Goal: Find specific fact: Find contact information

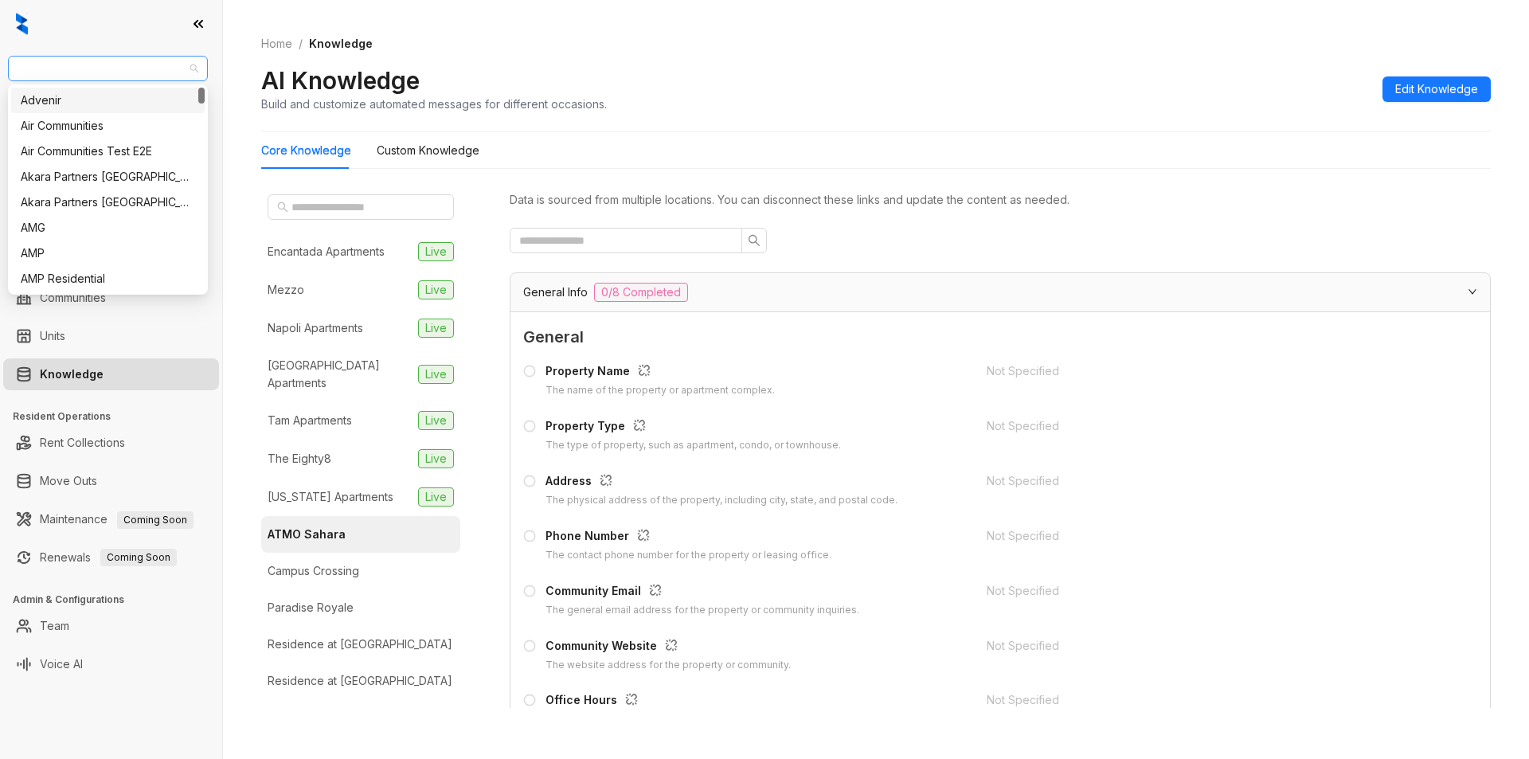
click at [118, 59] on span "[GEOGRAPHIC_DATA]" at bounding box center [108, 69] width 181 height 24
type input "****"
click at [103, 94] on div "Magnolia Capital" at bounding box center [108, 101] width 174 height 18
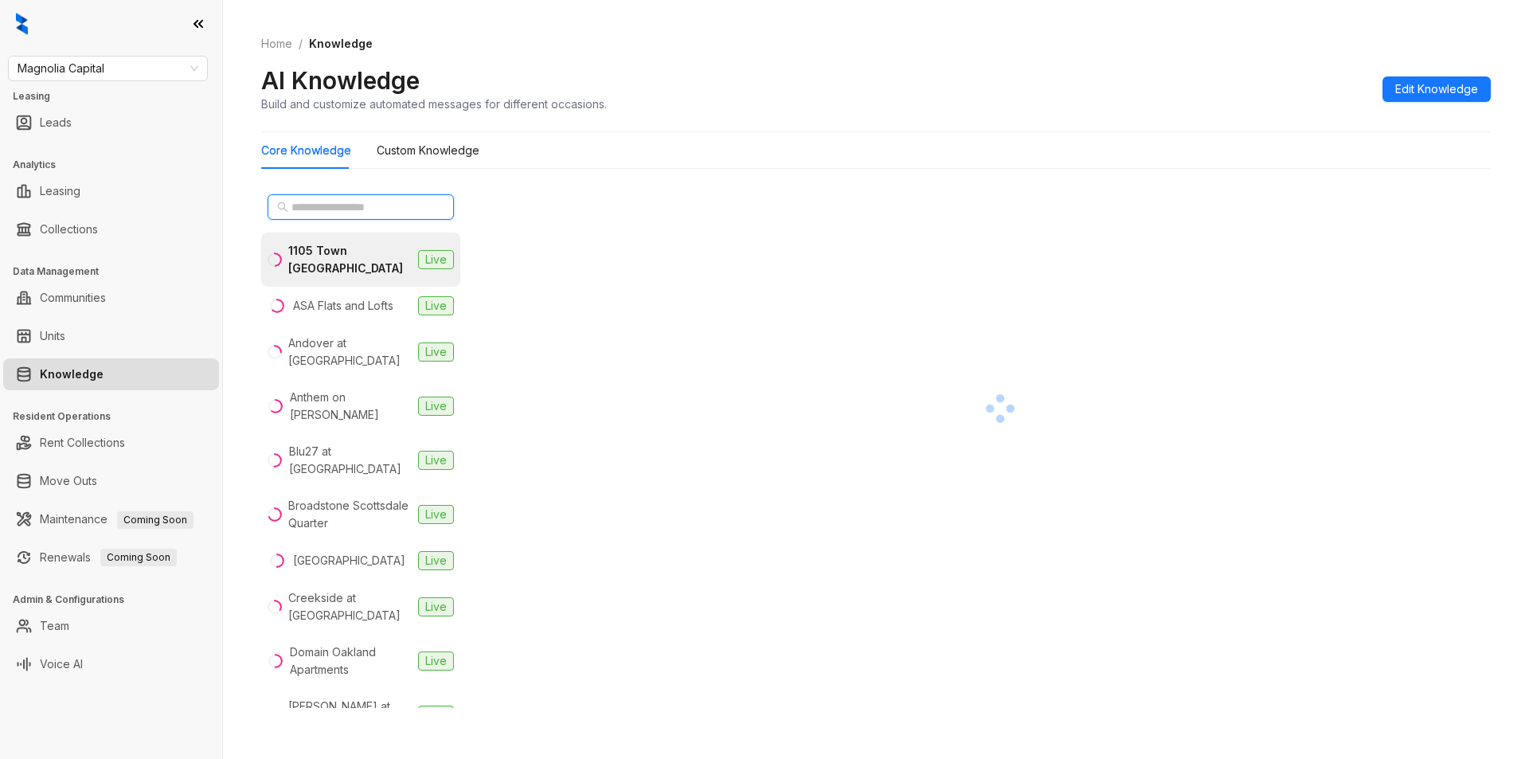
click at [350, 212] on input "text" at bounding box center [362, 207] width 140 height 18
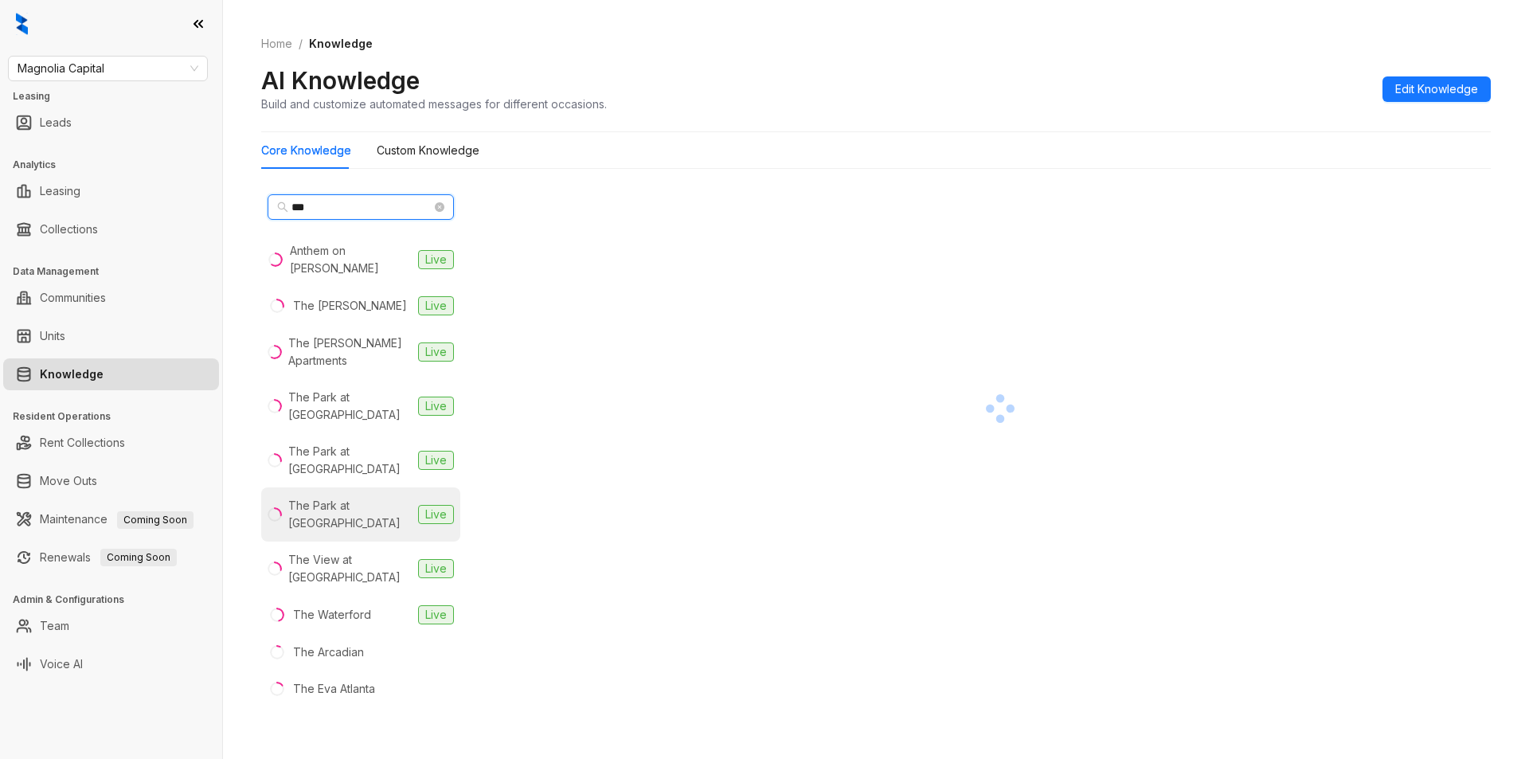
type input "***"
click at [362, 497] on div "The Park at Veneto" at bounding box center [349, 514] width 123 height 35
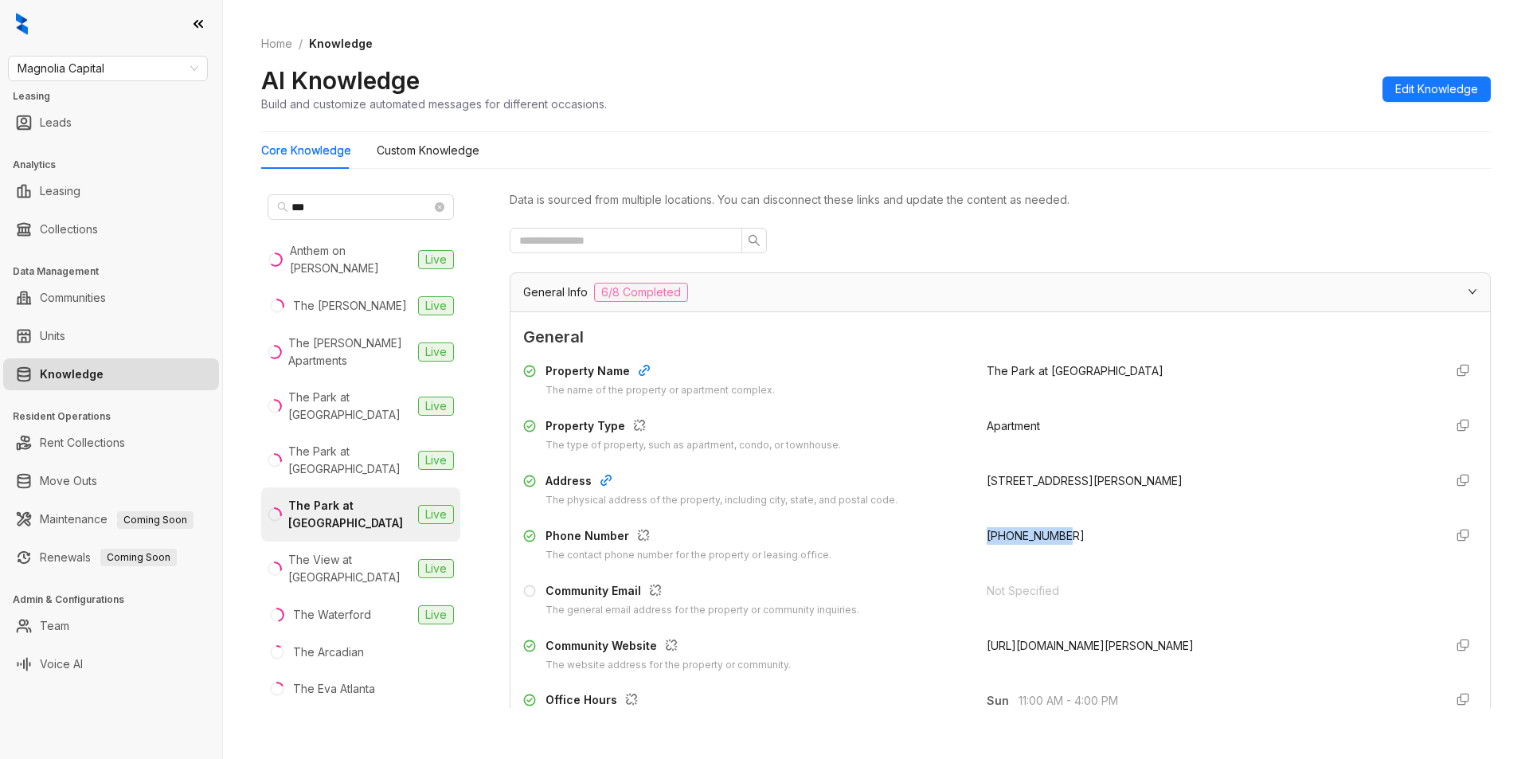
drag, startPoint x: 972, startPoint y: 540, endPoint x: 1137, endPoint y: 552, distance: 165.3
click at [1137, 552] on div "Phone Number The contact phone number for the property or leasing office. +1239…" at bounding box center [1000, 545] width 954 height 36
copy span "+12393722163"
click at [134, 55] on div "Magnolia Capital Leasing Leads Analytics Leasing Collections Data Management Co…" at bounding box center [111, 379] width 222 height 759
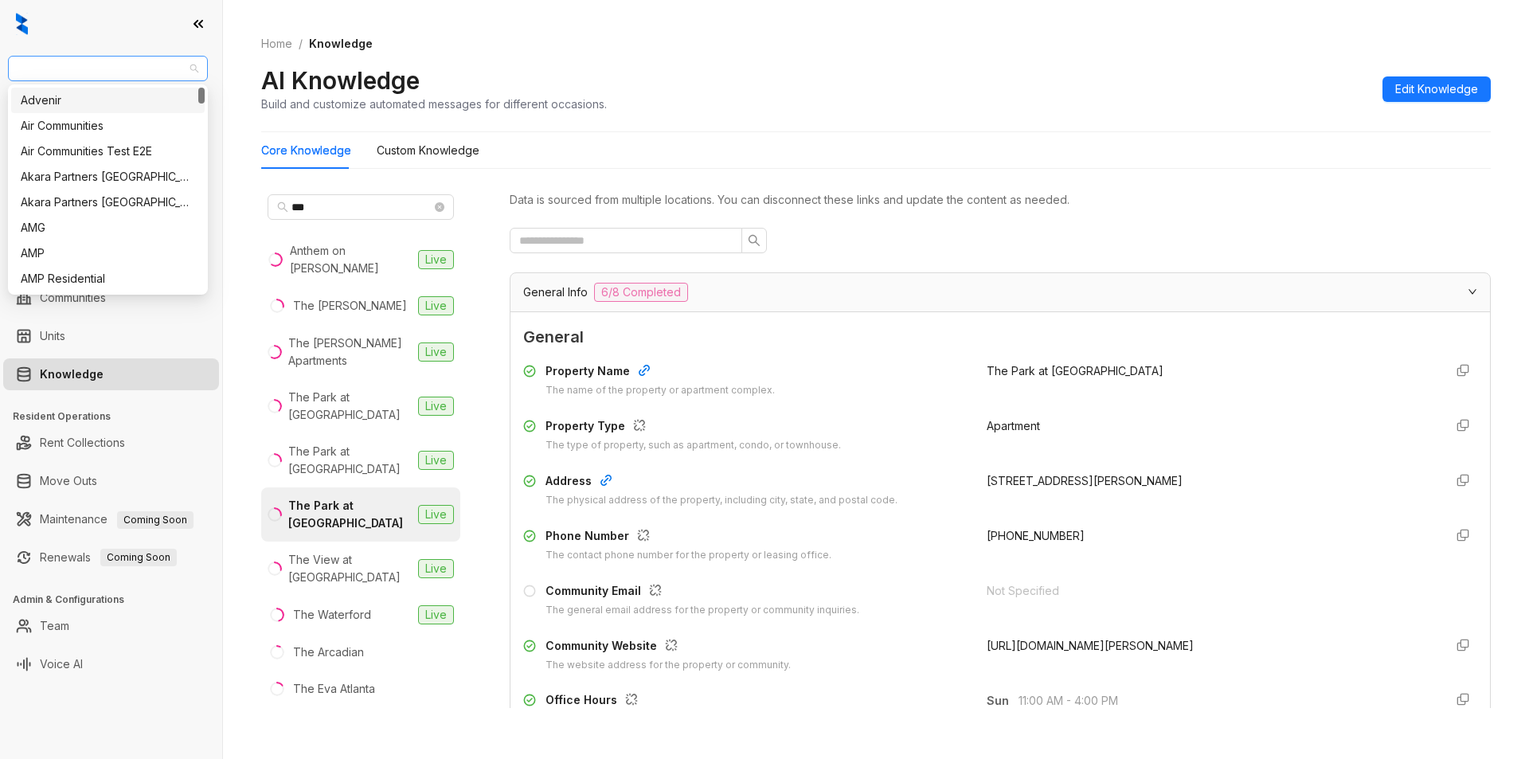
click at [127, 62] on span "Magnolia Capital" at bounding box center [108, 69] width 181 height 24
type input "****"
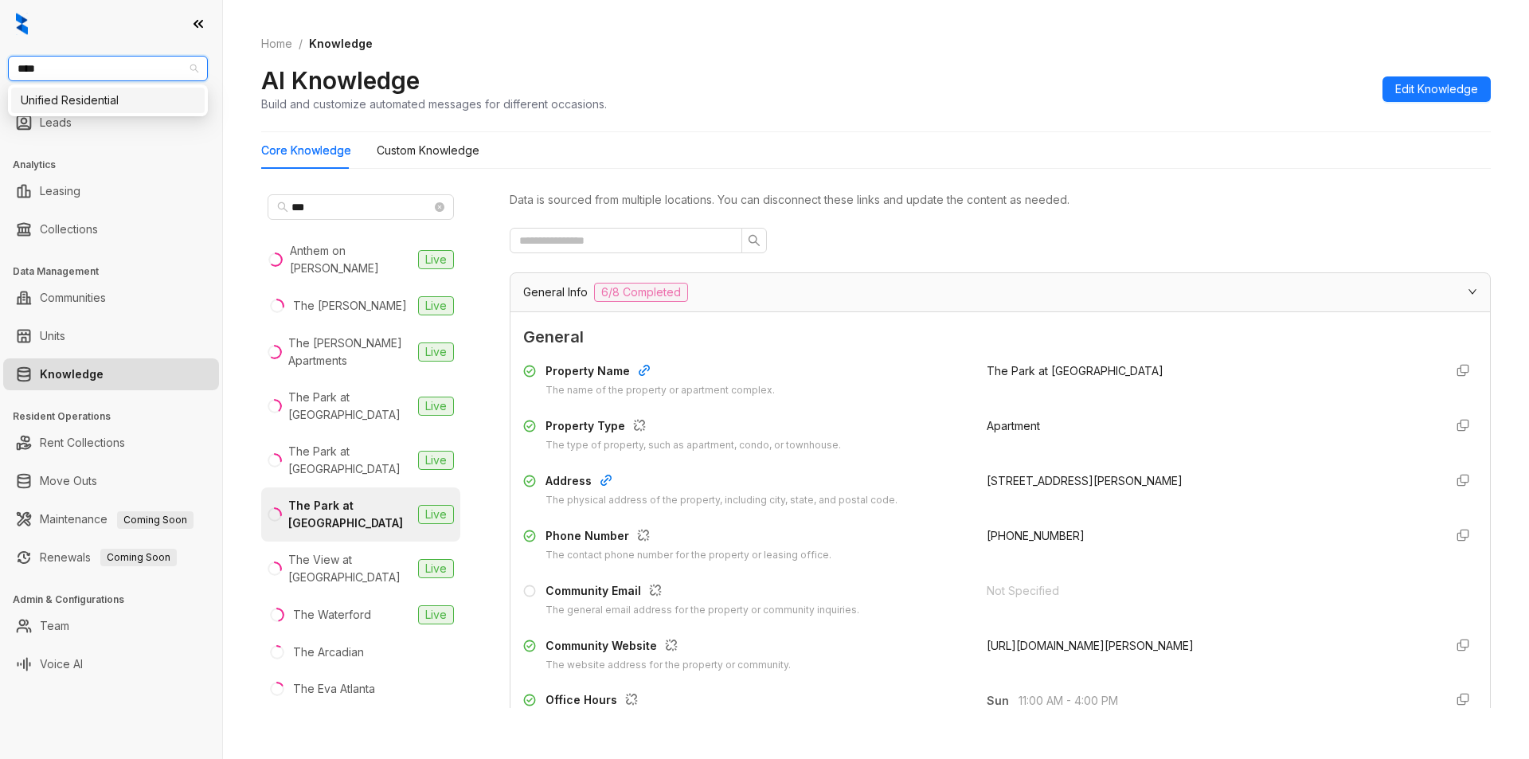
click at [76, 101] on div "Unified Residential" at bounding box center [108, 101] width 174 height 18
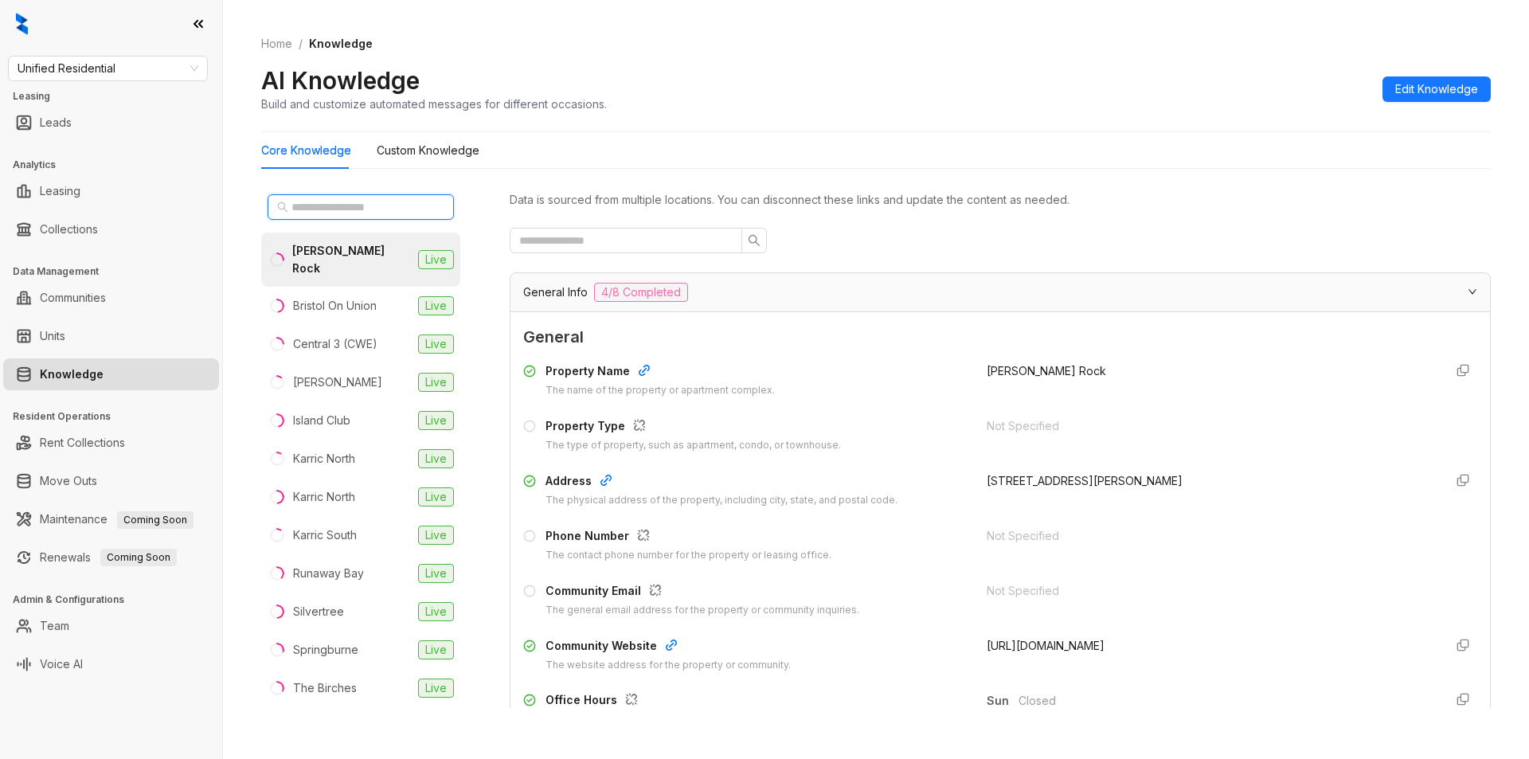
click at [340, 202] on input "text" at bounding box center [362, 207] width 140 height 18
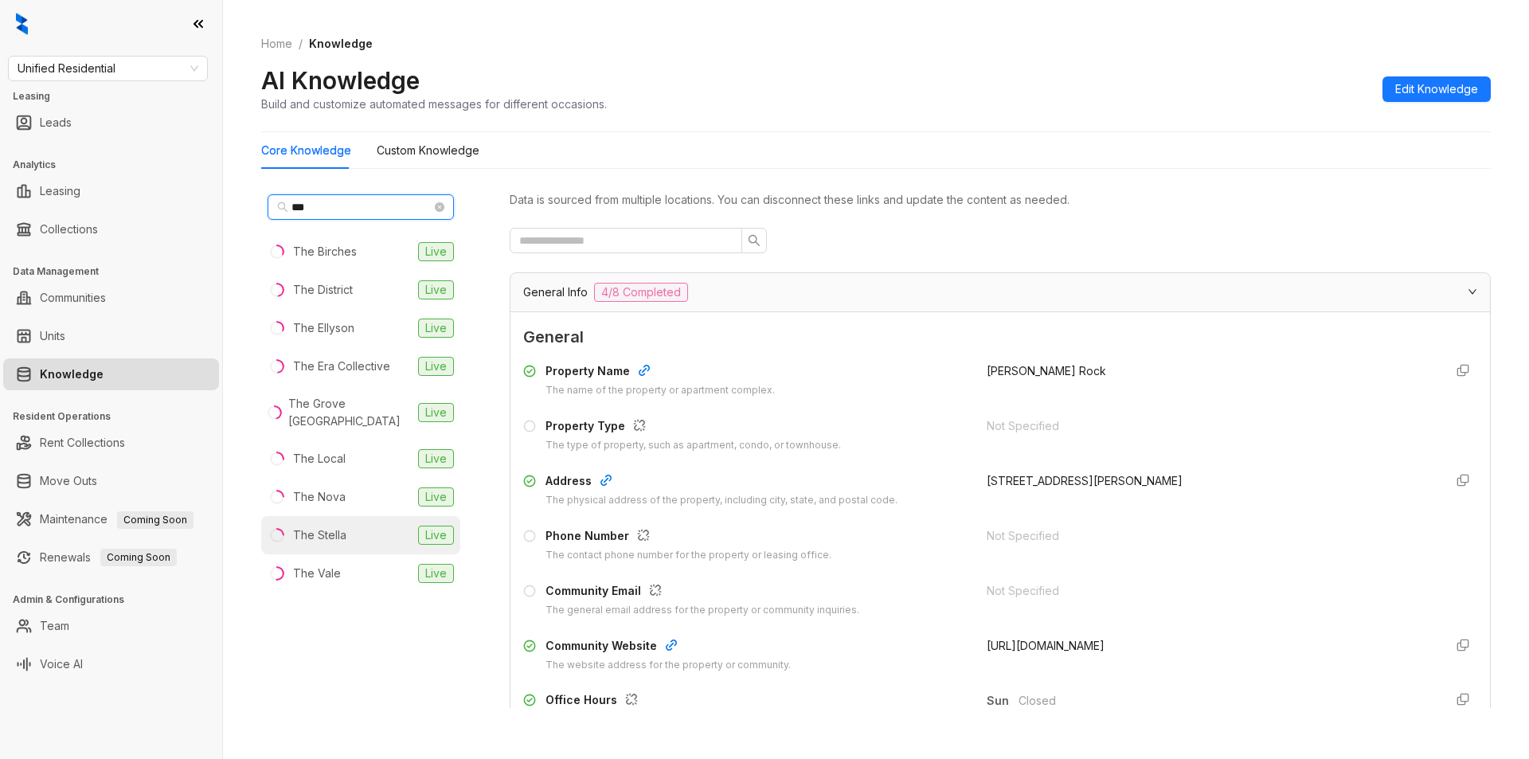
type input "***"
click at [346, 544] on li "The Stella Live" at bounding box center [360, 535] width 199 height 38
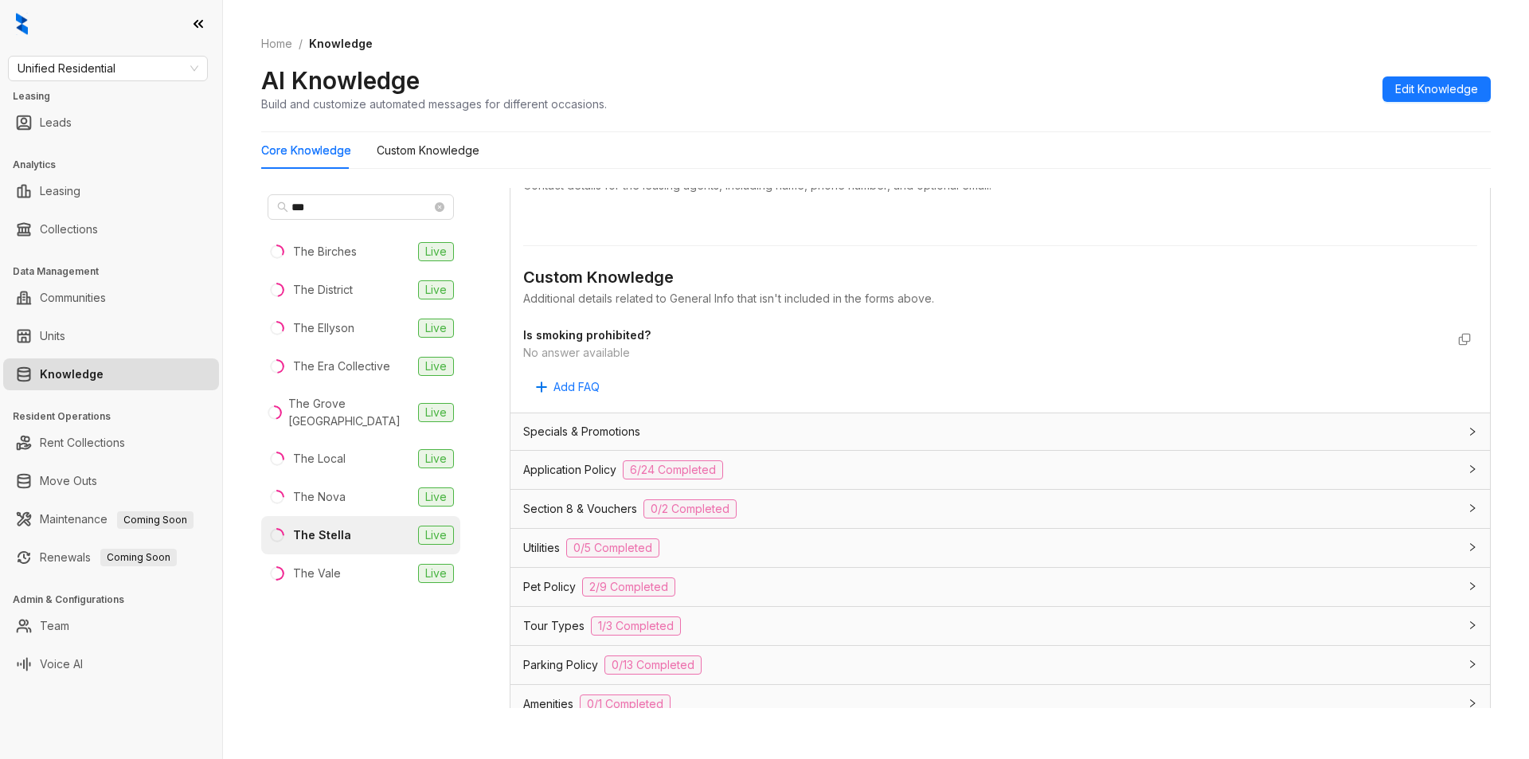
scroll to position [885, 0]
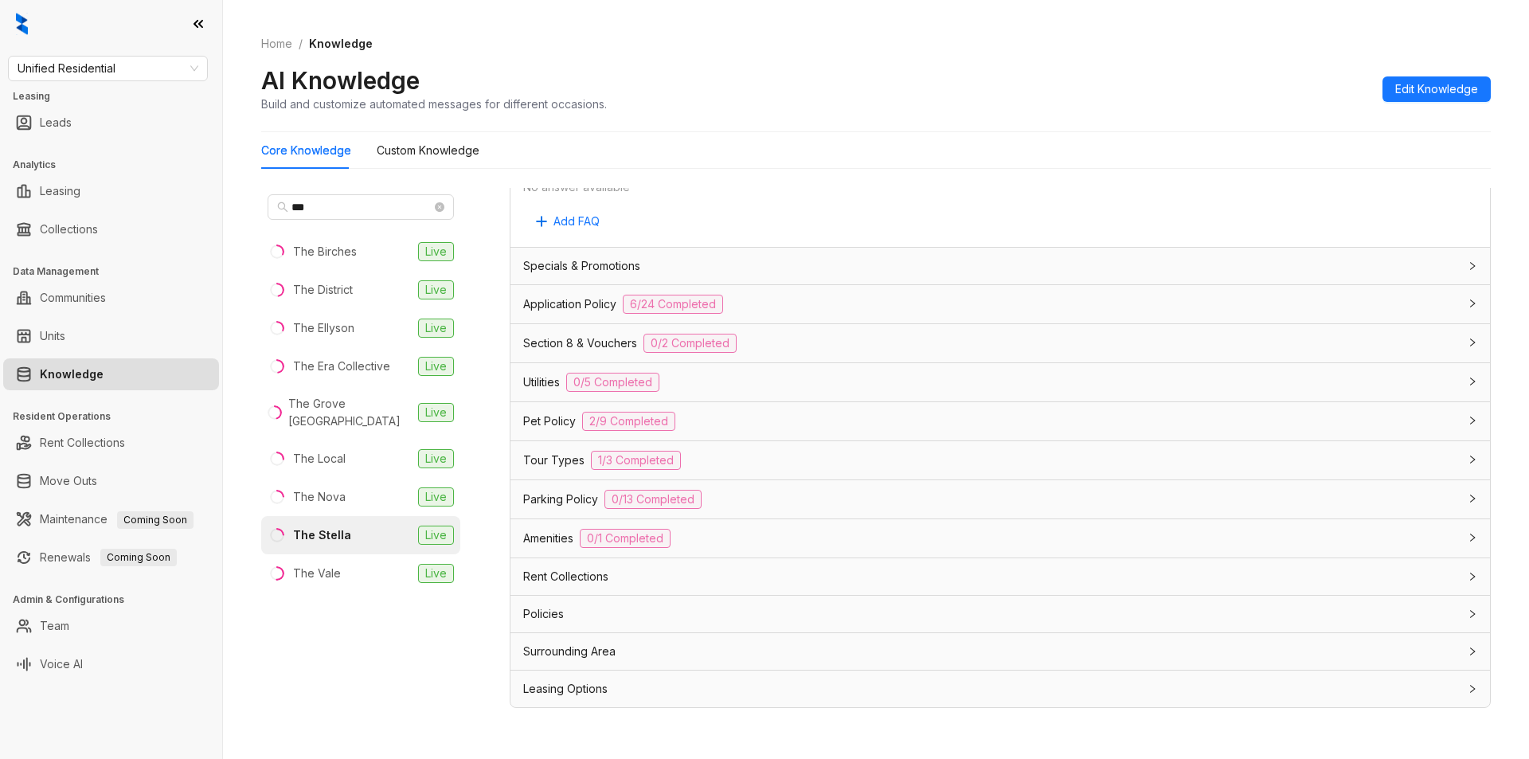
click at [766, 685] on div "Leasing Options" at bounding box center [990, 689] width 935 height 18
click at [730, 565] on div "Rent Collections" at bounding box center [1001, 576] width 980 height 37
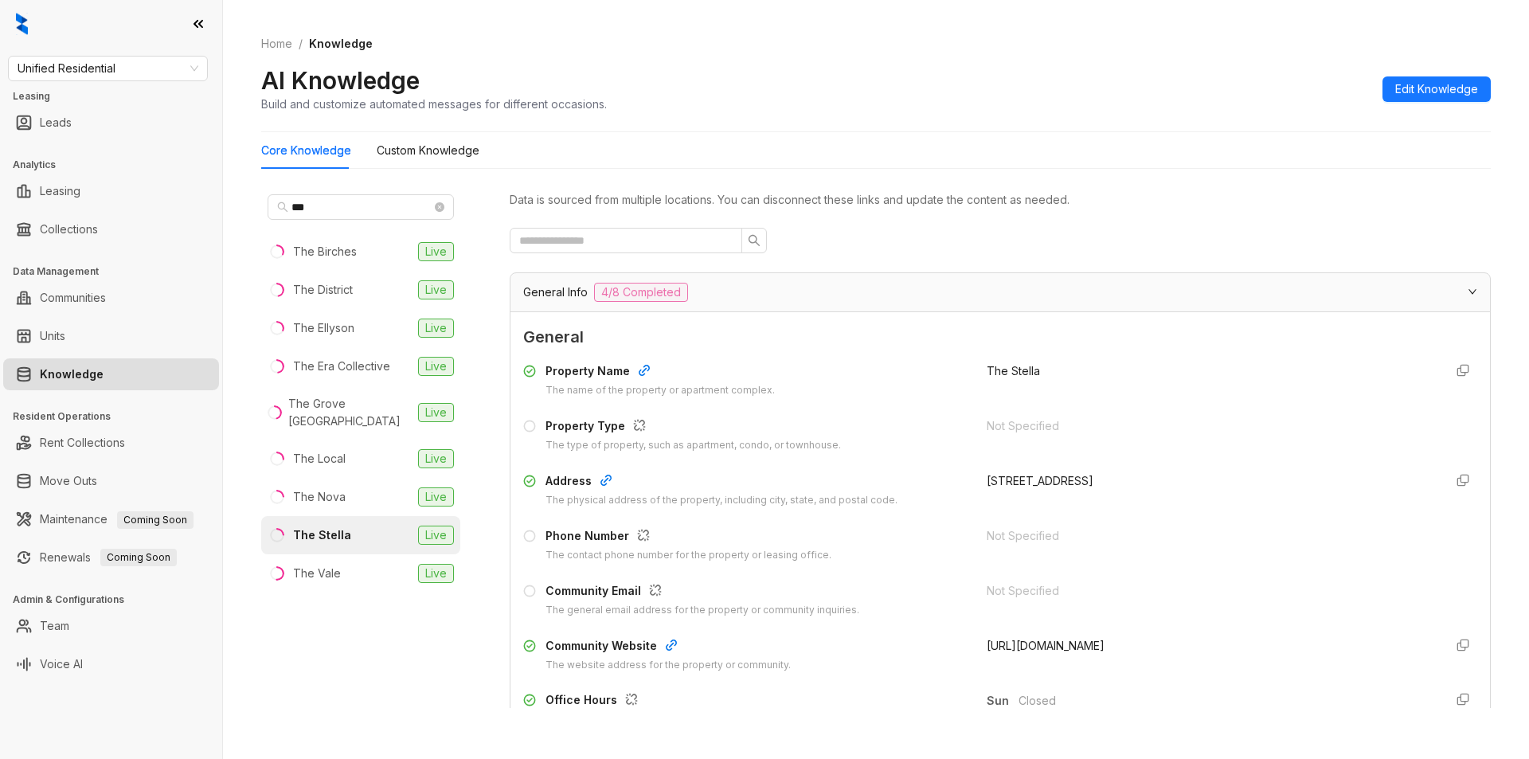
scroll to position [27, 0]
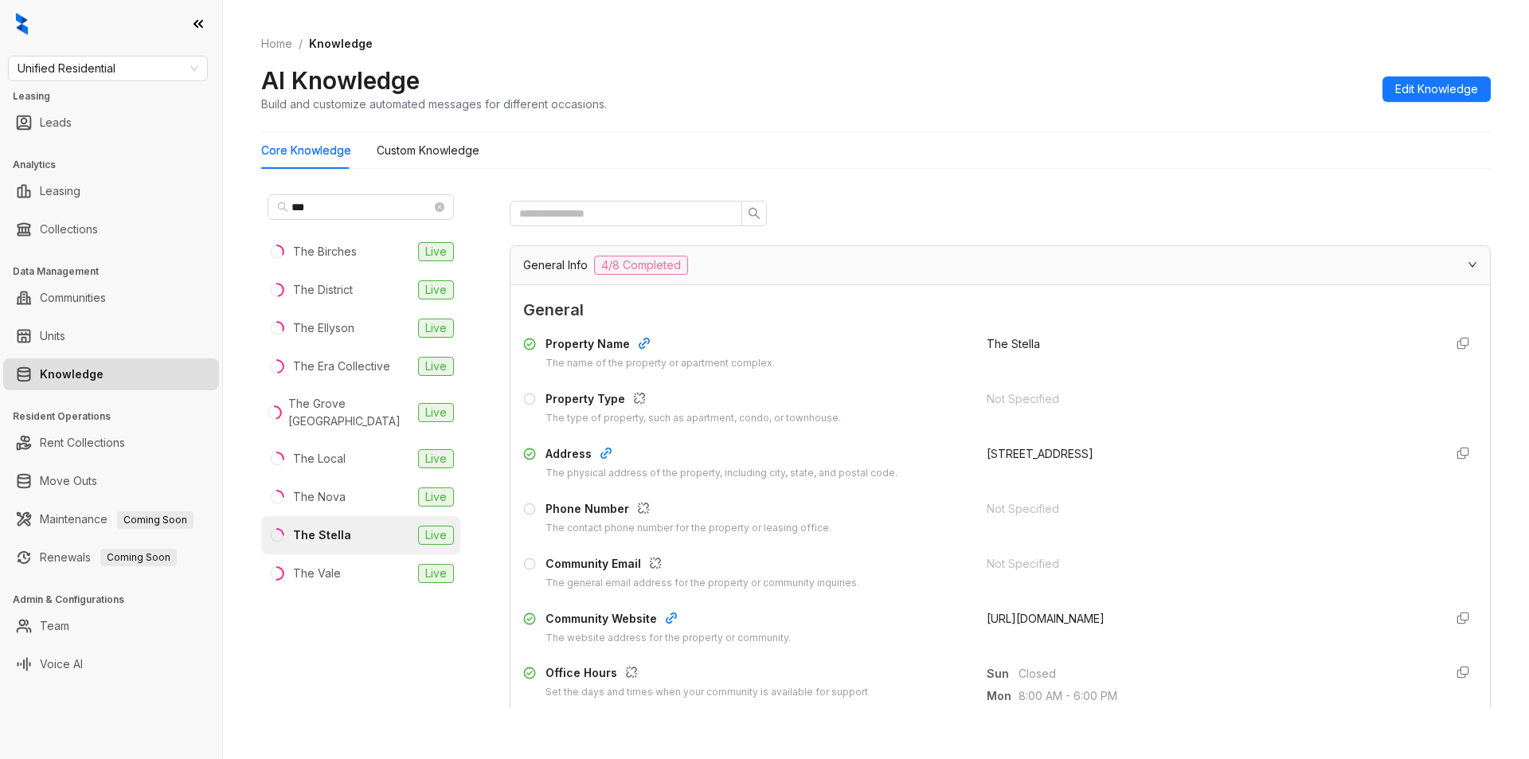
drag, startPoint x: 972, startPoint y: 616, endPoint x: 1304, endPoint y: 634, distance: 332.6
click at [1304, 634] on div "Community Website The website address for the property or community. https://ww…" at bounding box center [1000, 628] width 954 height 36
copy span "https://www.thestellaapts.com/?rcstdid=Mg%3D%3D-YRjTEizZPgM%3D&utm_source=GMB&u…"
